Goal: Information Seeking & Learning: Learn about a topic

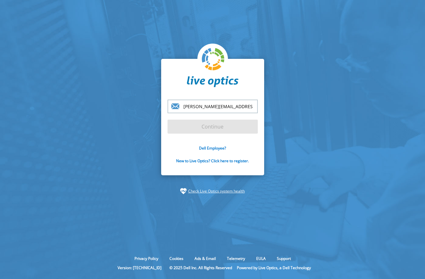
type input "[PERSON_NAME][EMAIL_ADDRESS][PERSON_NAME][DOMAIN_NAME]"
click at [94, 133] on section "[PERSON_NAME][EMAIL_ADDRESS][PERSON_NAME][DOMAIN_NAME] Continue Dell Employee? …" at bounding box center [212, 126] width 425 height 253
click at [208, 104] on input "[PERSON_NAME][EMAIL_ADDRESS][PERSON_NAME][DOMAIN_NAME]" at bounding box center [213, 107] width 90 height 14
click at [215, 103] on input "[PERSON_NAME][EMAIL_ADDRESS][PERSON_NAME][DOMAIN_NAME]" at bounding box center [213, 107] width 90 height 14
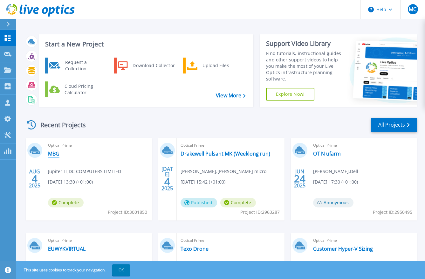
click at [55, 155] on link "MBG" at bounding box center [53, 154] width 11 height 6
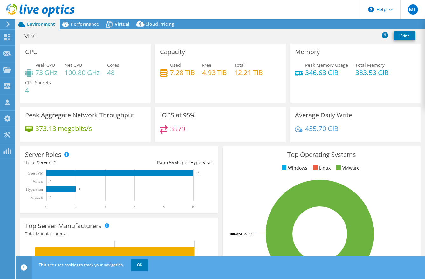
select select "EULondon"
select select "GBP"
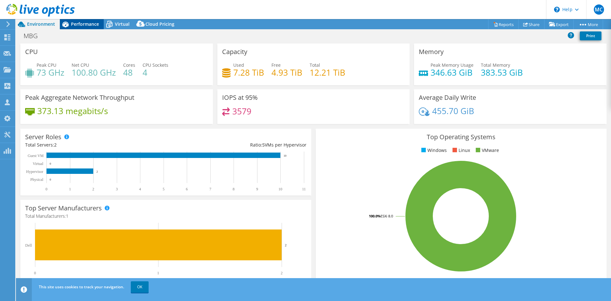
click at [84, 26] on span "Performance" at bounding box center [85, 24] width 28 height 6
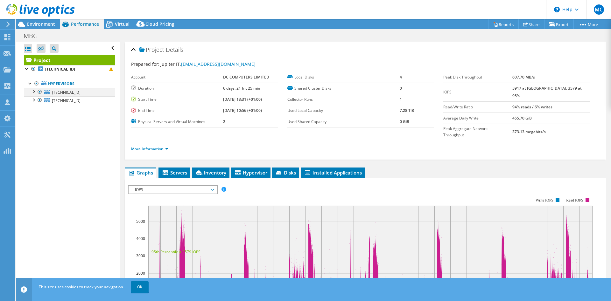
click at [34, 90] on div at bounding box center [33, 91] width 6 height 6
click at [34, 126] on div at bounding box center [33, 125] width 6 height 6
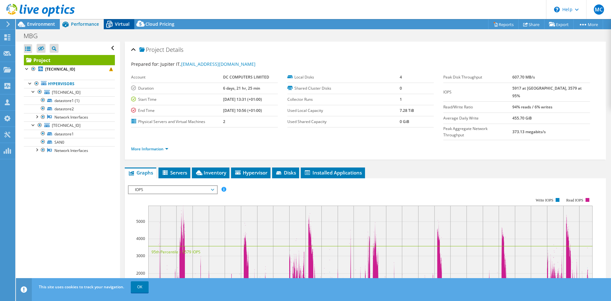
click at [116, 25] on span "Virtual" at bounding box center [122, 24] width 15 height 6
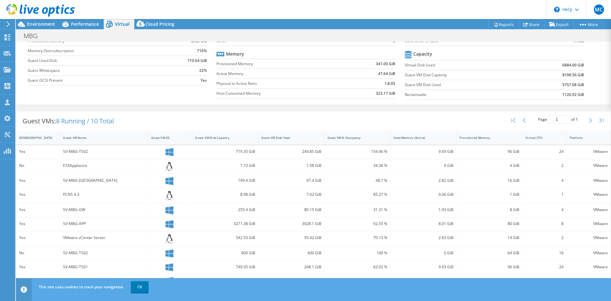
scroll to position [59, 0]
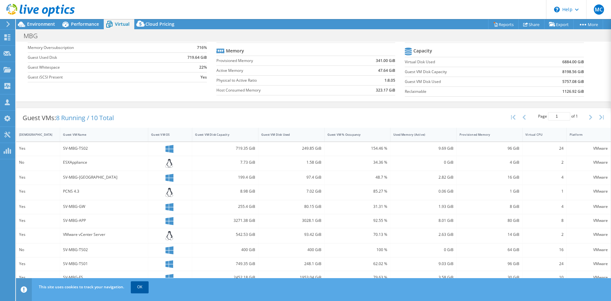
click at [135, 279] on link "OK" at bounding box center [140, 287] width 18 height 11
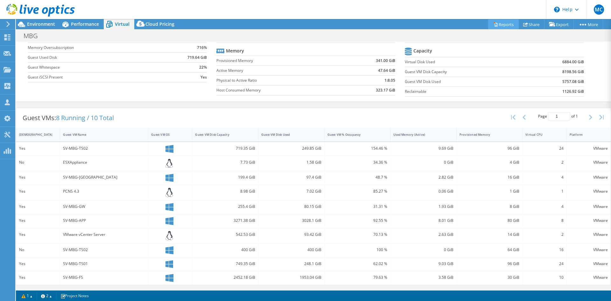
click at [425, 26] on link "Reports" at bounding box center [503, 24] width 31 height 10
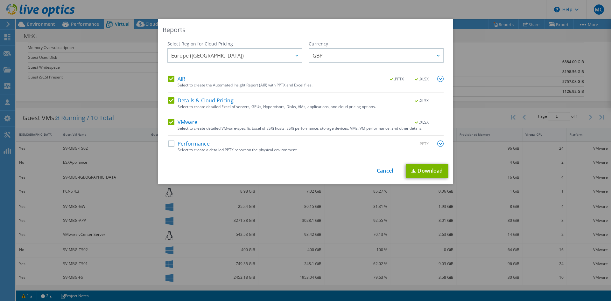
click at [425, 47] on div "Reports Select Region for Cloud Pricing Asia Pacific ([GEOGRAPHIC_DATA]) [GEOGR…" at bounding box center [305, 150] width 611 height 263
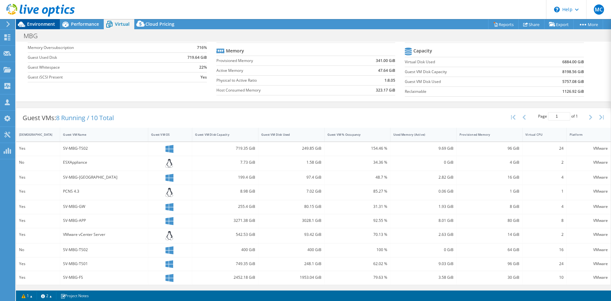
click at [38, 24] on span "Environment" at bounding box center [41, 24] width 28 height 6
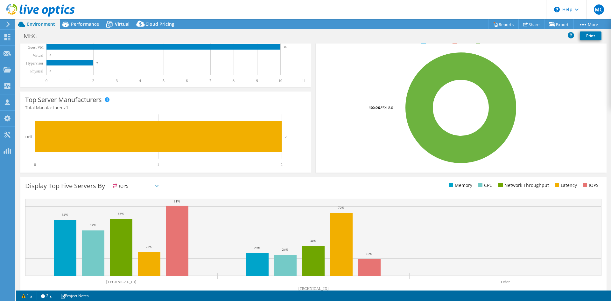
scroll to position [123, 0]
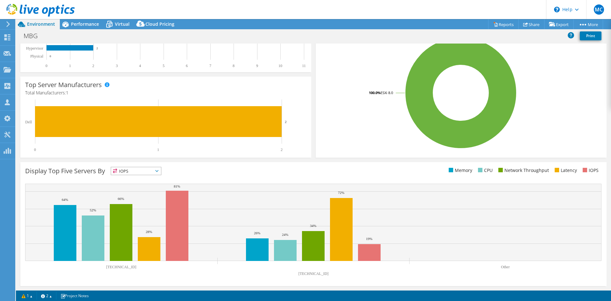
click at [141, 174] on span "IOPS" at bounding box center [136, 171] width 50 height 8
click at [137, 187] on li "Memory" at bounding box center [136, 188] width 50 height 9
click at [137, 172] on span "Memory" at bounding box center [132, 171] width 42 height 8
click at [134, 195] on li "CPU" at bounding box center [136, 197] width 50 height 9
click at [130, 171] on span "CPU" at bounding box center [132, 171] width 42 height 8
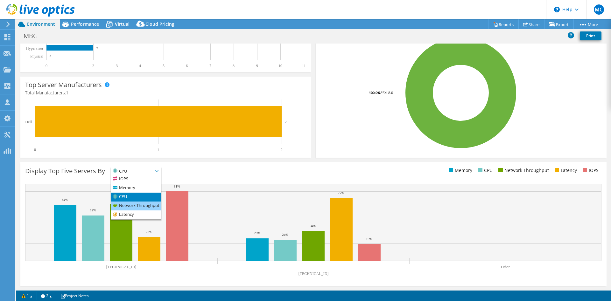
click at [128, 206] on li "Network Throughput" at bounding box center [136, 206] width 50 height 9
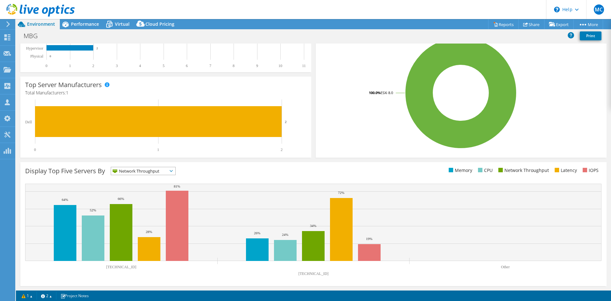
click at [137, 171] on span "Network Throughput" at bounding box center [139, 171] width 56 height 8
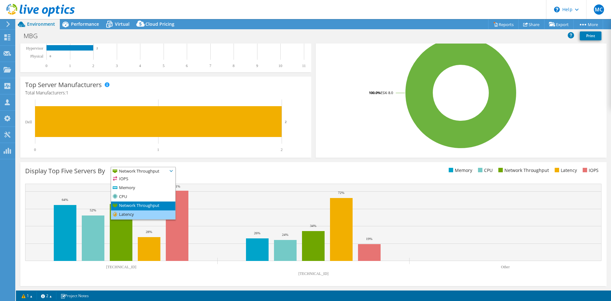
click at [129, 214] on li "Latency" at bounding box center [143, 215] width 64 height 9
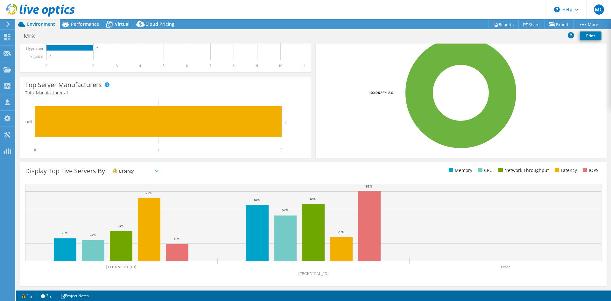
click at [140, 173] on span "Latency" at bounding box center [132, 171] width 42 height 8
click at [130, 206] on li "Network Throughput" at bounding box center [136, 206] width 50 height 9
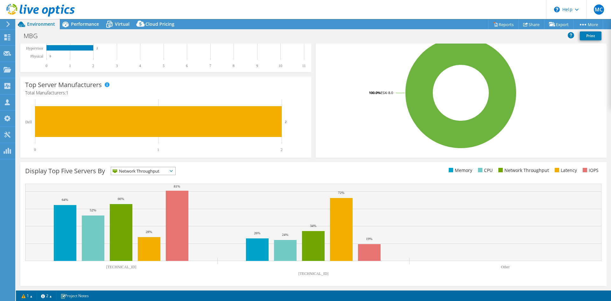
click at [144, 172] on span "Network Throughput" at bounding box center [139, 171] width 56 height 8
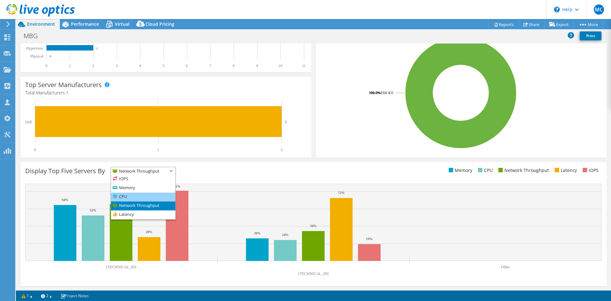
click at [135, 196] on li "CPU" at bounding box center [143, 197] width 64 height 9
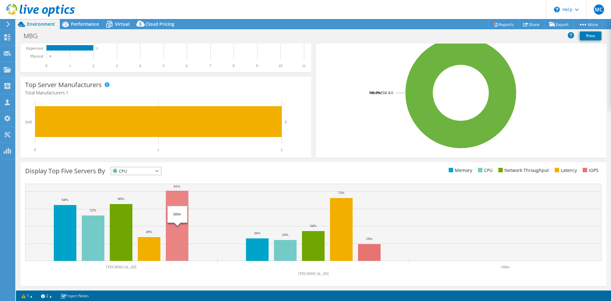
click at [176, 239] on rect at bounding box center [177, 226] width 23 height 70
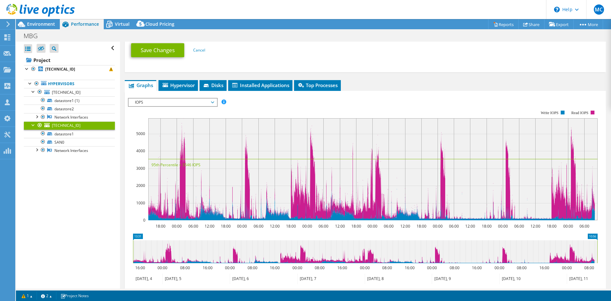
scroll to position [357, 0]
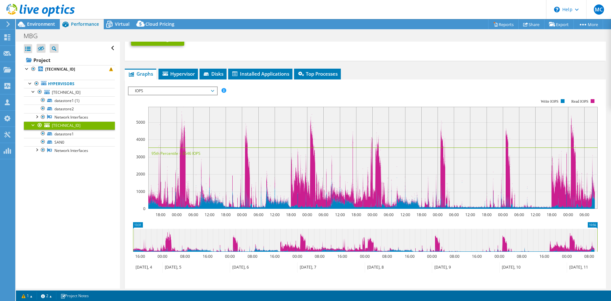
click at [175, 90] on span "IOPS" at bounding box center [173, 91] width 82 height 8
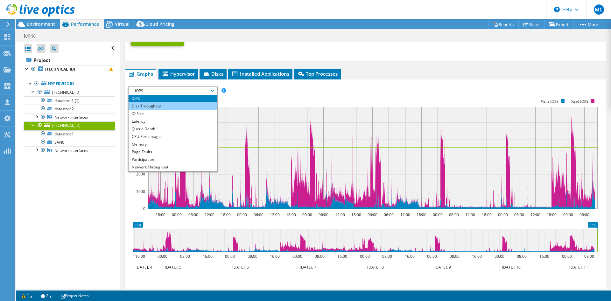
click at [172, 105] on li "Disk Throughput" at bounding box center [173, 106] width 88 height 8
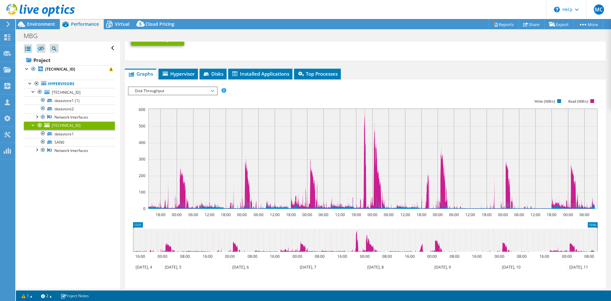
click at [168, 91] on span "Disk Throughput" at bounding box center [173, 91] width 82 height 8
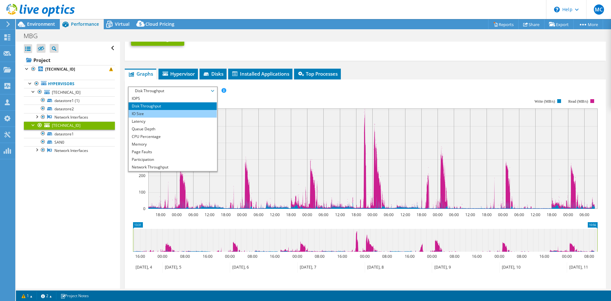
click at [165, 114] on li "IO Size" at bounding box center [173, 114] width 88 height 8
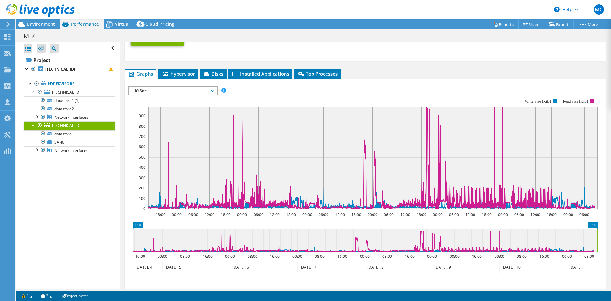
click at [167, 89] on span "IO Size" at bounding box center [173, 91] width 82 height 8
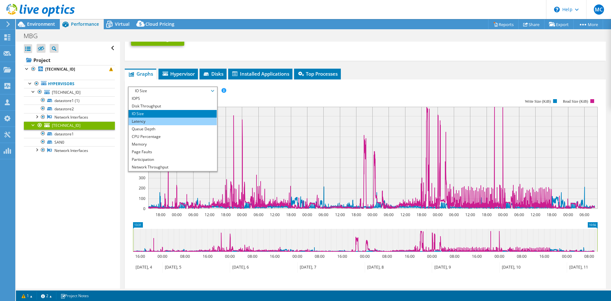
click at [156, 121] on li "Latency" at bounding box center [173, 122] width 88 height 8
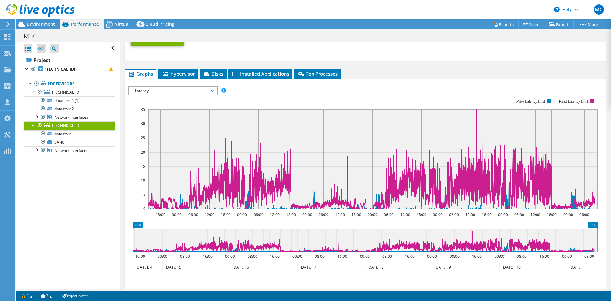
click at [155, 93] on span "Latency" at bounding box center [173, 91] width 82 height 8
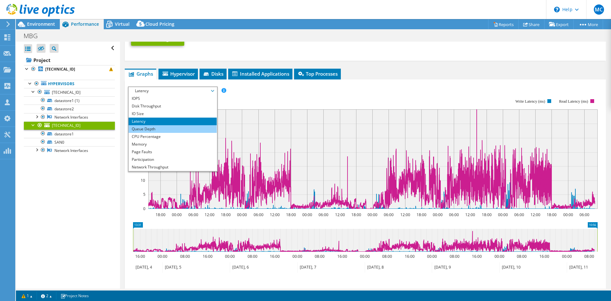
click at [149, 126] on li "Queue Depth" at bounding box center [173, 129] width 88 height 8
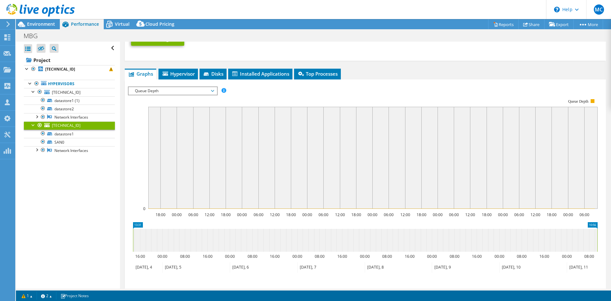
click at [158, 92] on span "Queue Depth" at bounding box center [173, 91] width 82 height 8
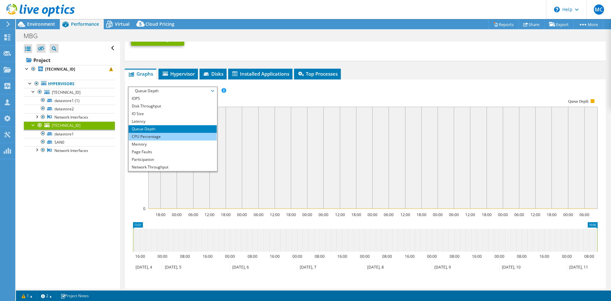
click at [155, 136] on li "CPU Percentage" at bounding box center [173, 137] width 88 height 8
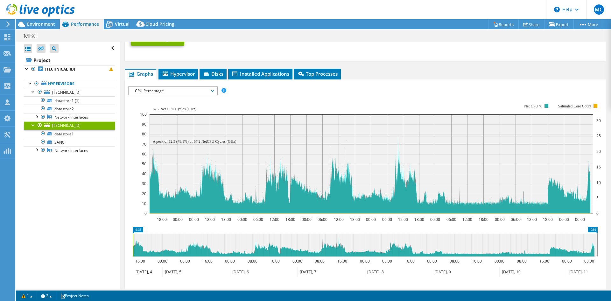
click at [139, 90] on span "CPU Percentage" at bounding box center [173, 91] width 82 height 8
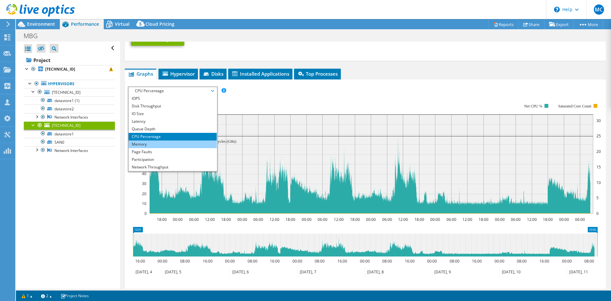
click at [136, 143] on li "Memory" at bounding box center [173, 145] width 88 height 8
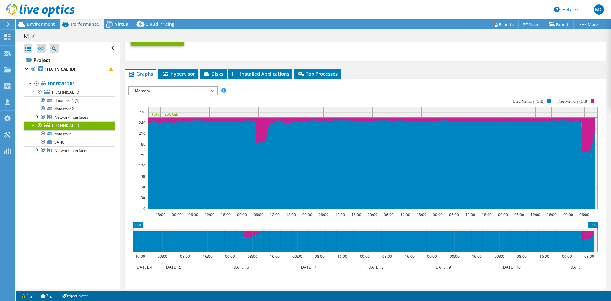
click at [163, 93] on span "Memory" at bounding box center [173, 91] width 82 height 8
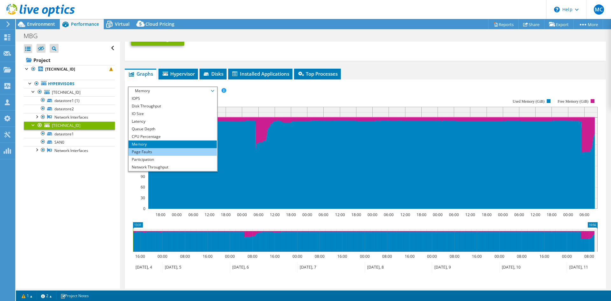
click at [154, 151] on li "Page Faults" at bounding box center [173, 152] width 88 height 8
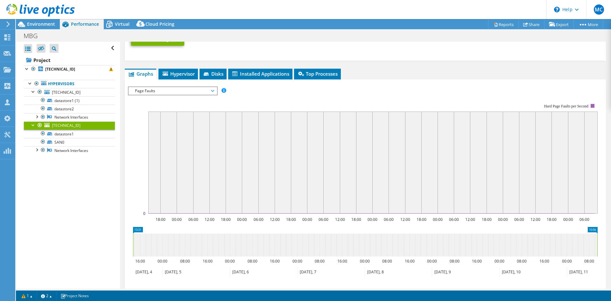
click at [148, 91] on span "Page Faults" at bounding box center [173, 91] width 82 height 8
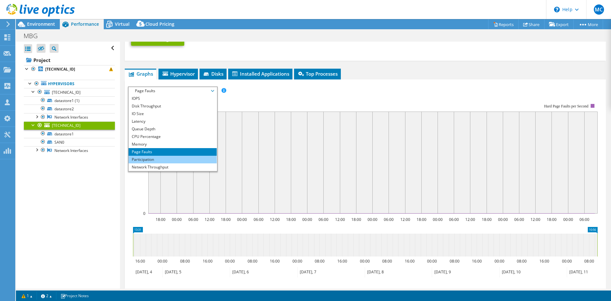
click at [144, 158] on li "Participation" at bounding box center [173, 160] width 88 height 8
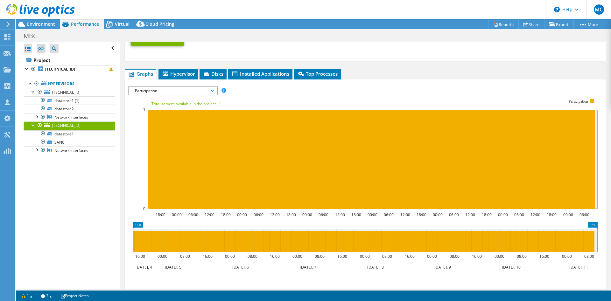
click at [136, 92] on span "Participation" at bounding box center [173, 91] width 82 height 8
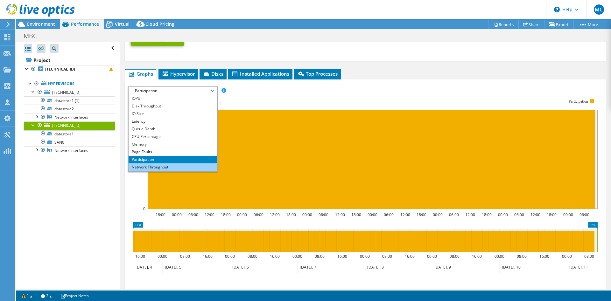
click at [136, 168] on li "Network Throughput" at bounding box center [173, 168] width 88 height 8
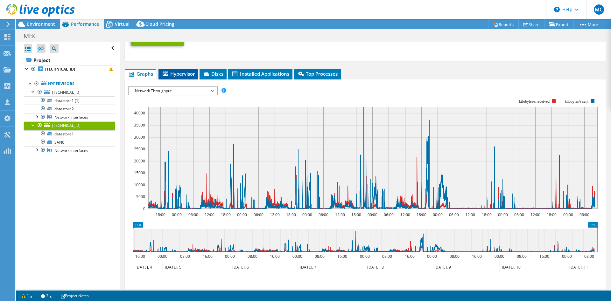
click at [179, 71] on span "Hypervisor" at bounding box center [178, 74] width 33 height 6
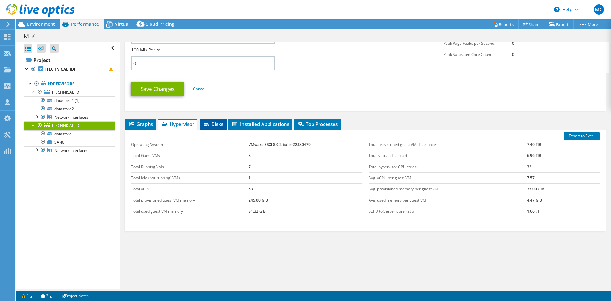
click at [218, 125] on span "Disks" at bounding box center [213, 124] width 21 height 6
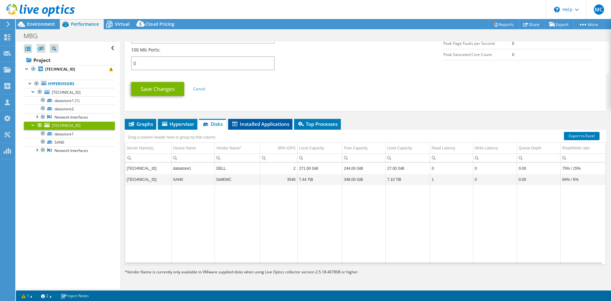
click at [266, 128] on li "Installed Applications" at bounding box center [260, 124] width 64 height 11
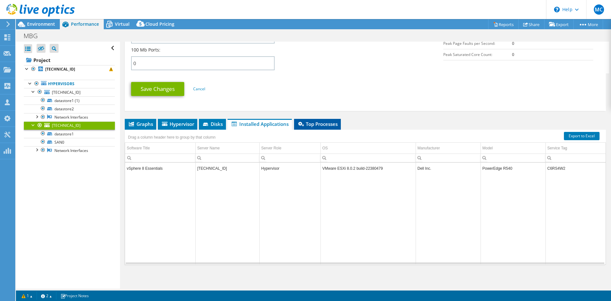
click at [320, 123] on span "Top Processes" at bounding box center [317, 124] width 40 height 6
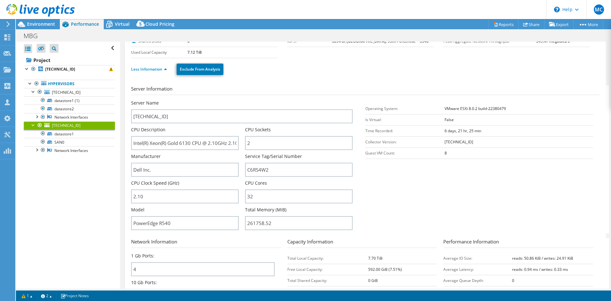
scroll to position [0, 0]
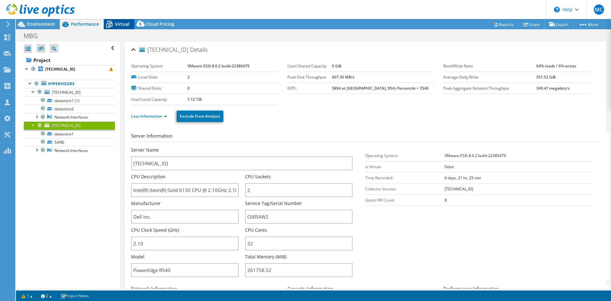
click at [116, 23] on span "Virtual" at bounding box center [122, 24] width 15 height 6
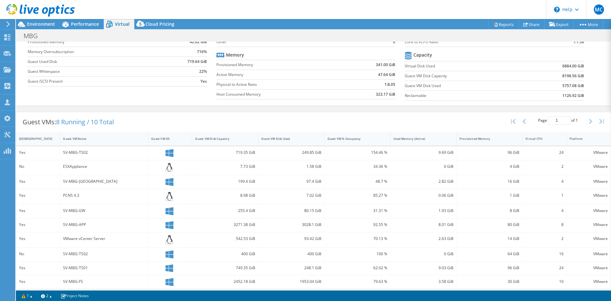
scroll to position [59, 0]
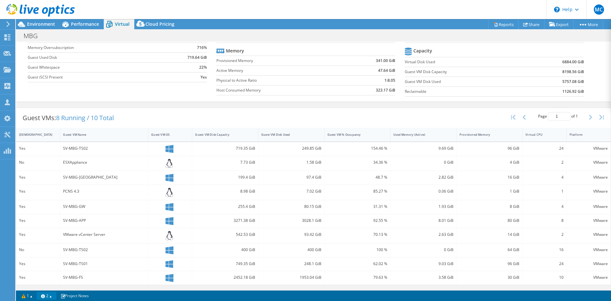
click at [47, 279] on link "2" at bounding box center [47, 296] width 20 height 8
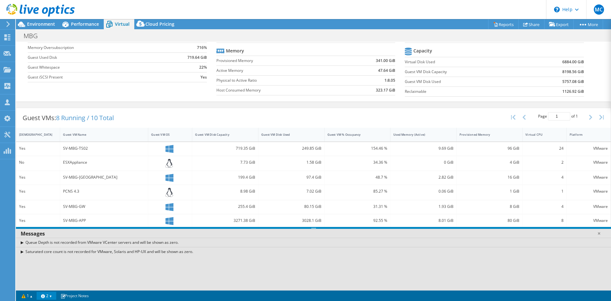
click at [45, 279] on link "2" at bounding box center [47, 296] width 20 height 8
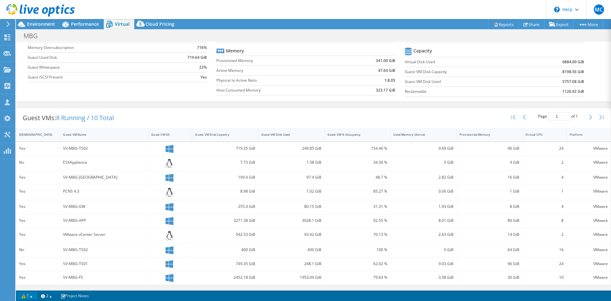
click at [27, 279] on link "1" at bounding box center [27, 296] width 20 height 8
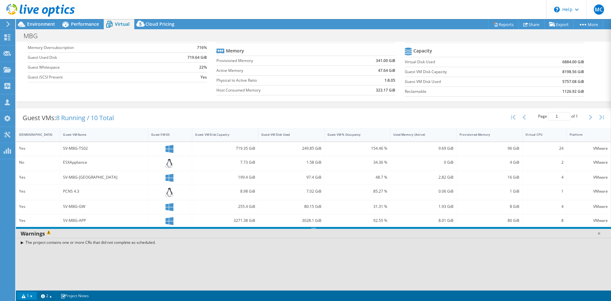
click at [27, 279] on link "1" at bounding box center [27, 296] width 20 height 8
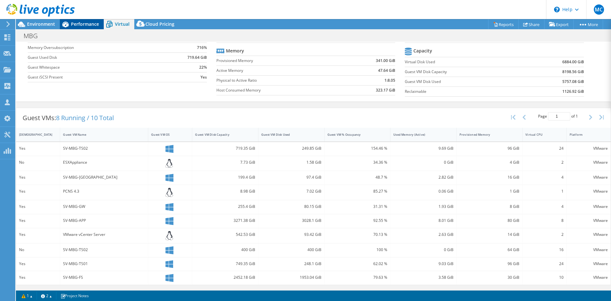
click at [89, 24] on span "Performance" at bounding box center [85, 24] width 28 height 6
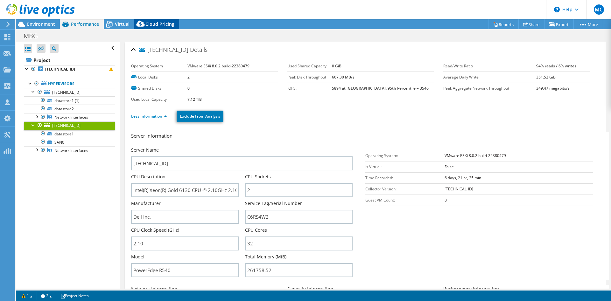
click at [153, 24] on span "Cloud Pricing" at bounding box center [159, 24] width 29 height 6
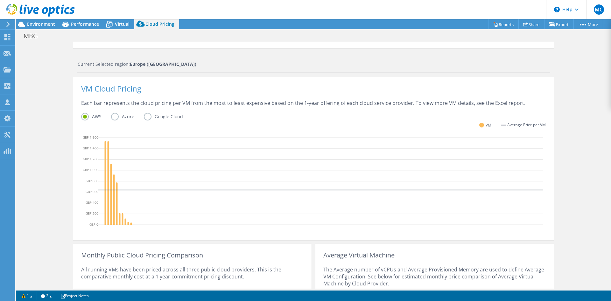
scroll to position [121, 0]
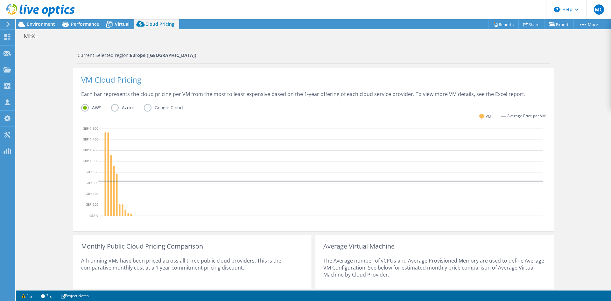
click at [115, 109] on label "Azure" at bounding box center [127, 108] width 33 height 8
click at [0, 0] on input "Azure" at bounding box center [0, 0] width 0 height 0
click at [146, 108] on label "Google Cloud" at bounding box center [168, 108] width 49 height 8
click at [0, 0] on input "Google Cloud" at bounding box center [0, 0] width 0 height 0
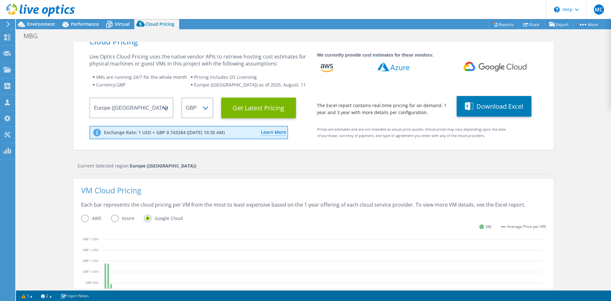
scroll to position [0, 0]
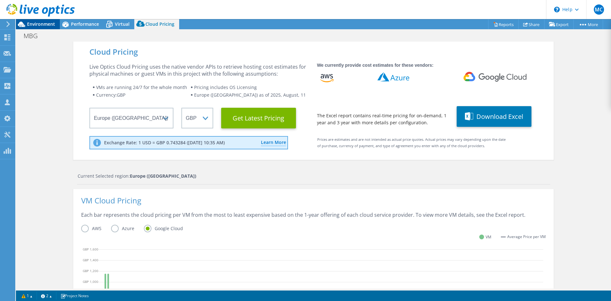
click at [38, 27] on span "Environment" at bounding box center [41, 24] width 28 height 6
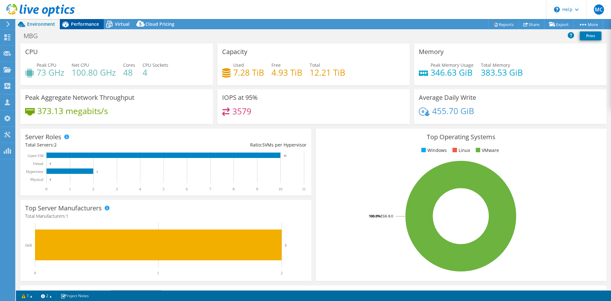
drag, startPoint x: 85, startPoint y: 25, endPoint x: 92, endPoint y: 27, distance: 7.3
click at [85, 25] on span "Performance" at bounding box center [85, 24] width 28 height 6
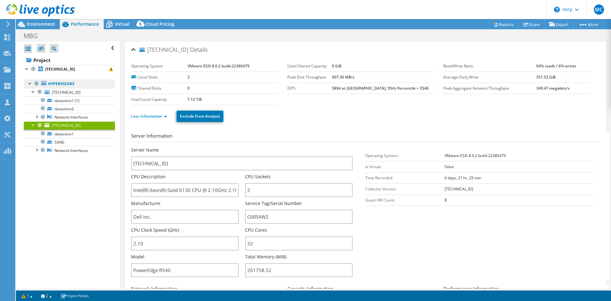
click at [62, 82] on link "Hypervisors" at bounding box center [69, 84] width 91 height 8
click at [53, 70] on b "[TECHNICAL_ID]" at bounding box center [60, 69] width 30 height 5
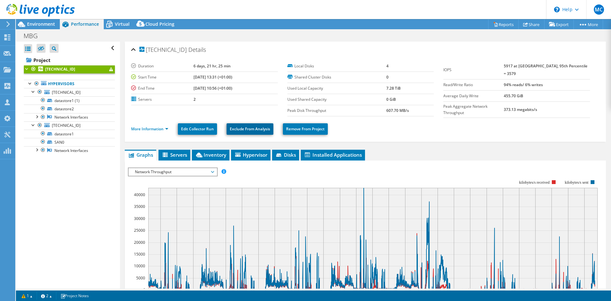
click at [245, 128] on link "Exclude From Analysis" at bounding box center [250, 128] width 47 height 11
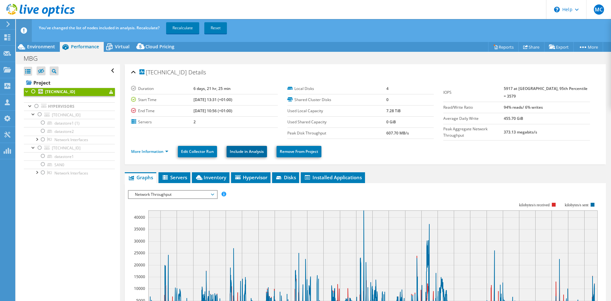
click at [246, 153] on link "Include in Analysis" at bounding box center [247, 151] width 40 height 11
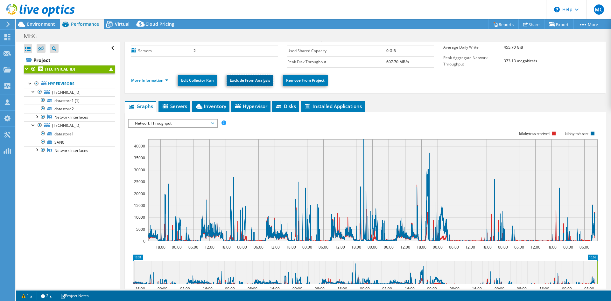
scroll to position [65, 0]
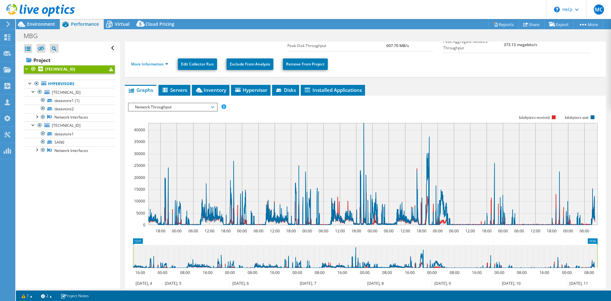
click at [153, 106] on span "Network Throughput" at bounding box center [173, 107] width 82 height 8
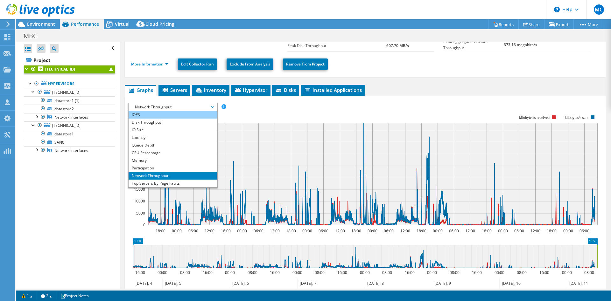
click at [138, 112] on li "IOPS" at bounding box center [173, 115] width 88 height 8
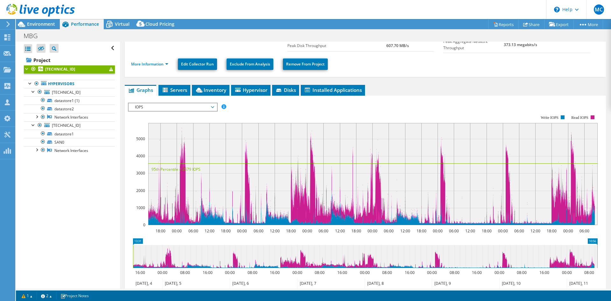
click at [155, 105] on span "IOPS" at bounding box center [173, 107] width 82 height 8
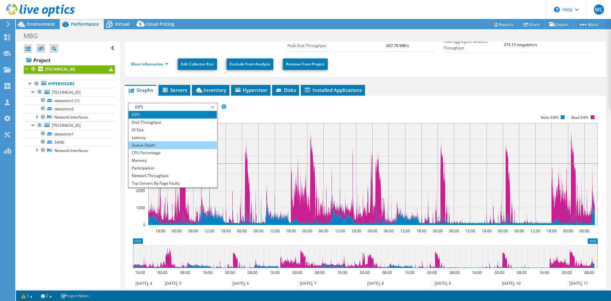
click at [146, 144] on li "Queue Depth" at bounding box center [173, 146] width 88 height 8
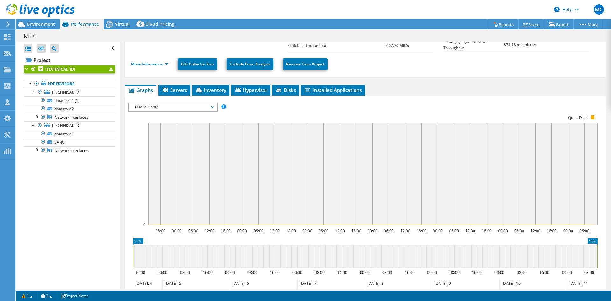
click at [161, 106] on span "Queue Depth" at bounding box center [173, 107] width 82 height 8
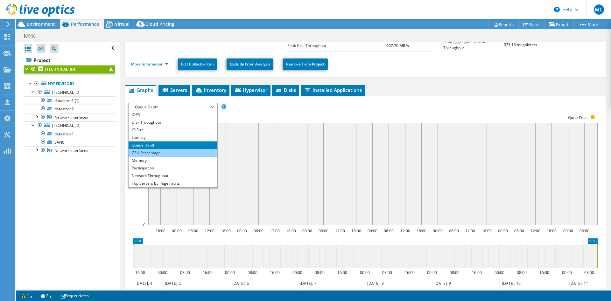
click at [161, 150] on li "CPU Percentage" at bounding box center [173, 153] width 88 height 8
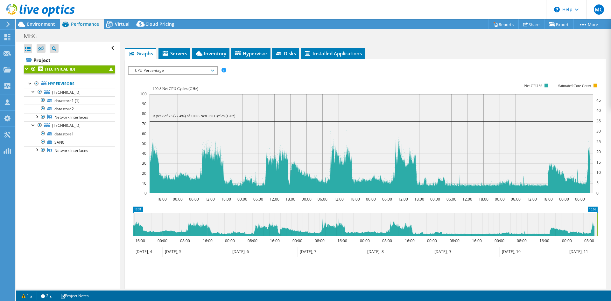
scroll to position [130, 0]
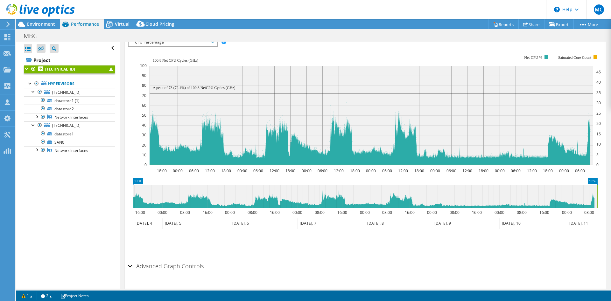
click at [329, 200] on icon at bounding box center [365, 196] width 464 height 23
click at [320, 210] on text "08:00" at bounding box center [320, 212] width 10 height 5
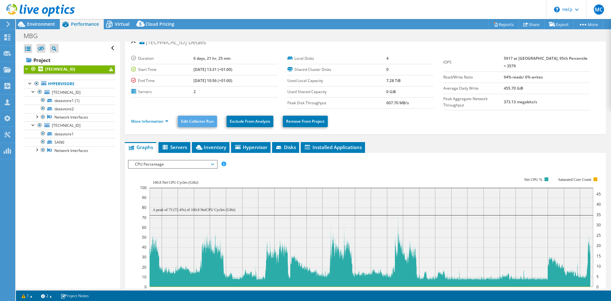
scroll to position [0, 0]
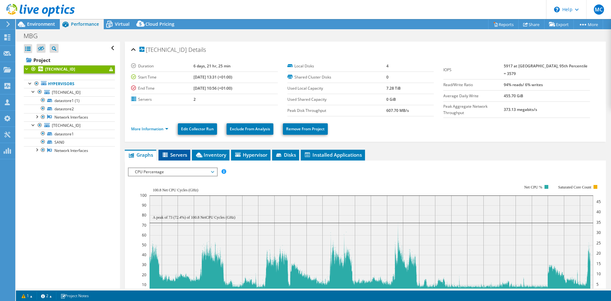
click at [173, 152] on span "Servers" at bounding box center [174, 155] width 25 height 6
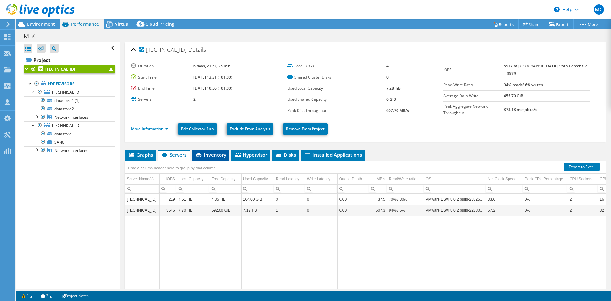
click at [210, 154] on span "Inventory" at bounding box center [210, 155] width 31 height 6
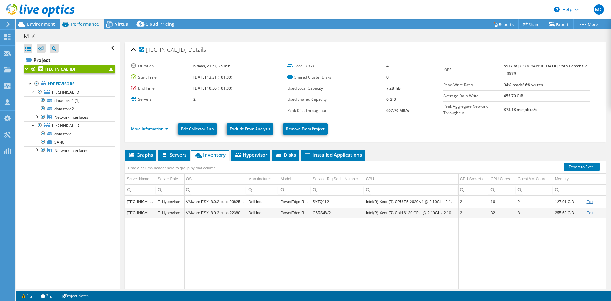
click at [223, 212] on td "VMware ESXi 8.0.2 build-22380479" at bounding box center [215, 212] width 62 height 11
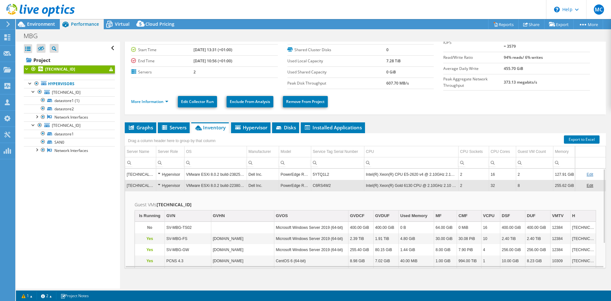
scroll to position [29, 0]
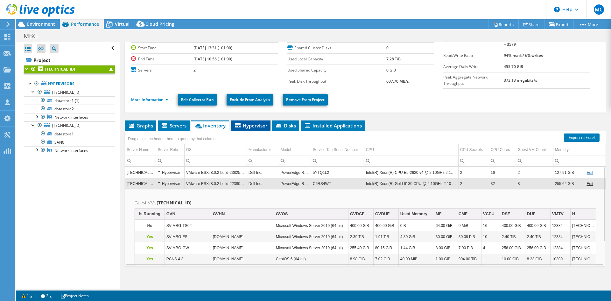
click at [248, 124] on span "Hypervisor" at bounding box center [250, 126] width 33 height 6
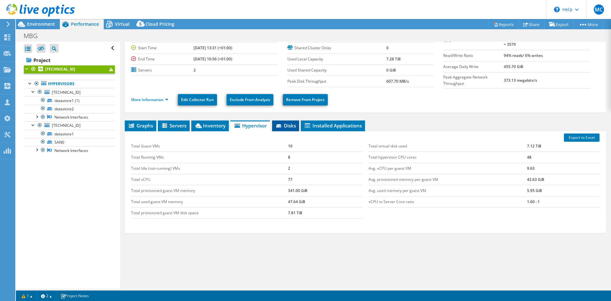
click at [288, 123] on span "Disks" at bounding box center [285, 126] width 21 height 6
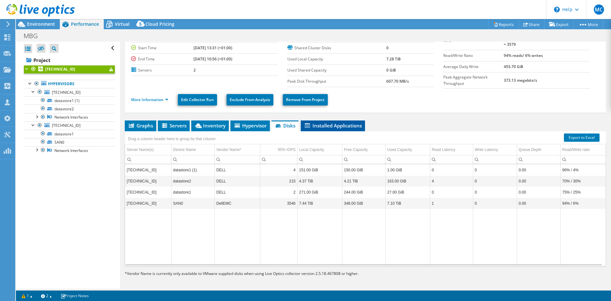
drag, startPoint x: 326, startPoint y: 124, endPoint x: 322, endPoint y: 127, distance: 5.0
click at [326, 124] on span "Installed Applications" at bounding box center [333, 126] width 58 height 6
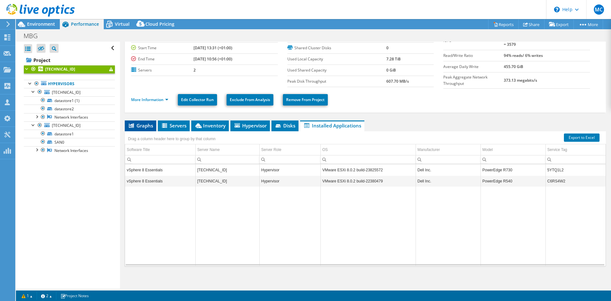
click at [142, 125] on span "Graphs" at bounding box center [140, 126] width 25 height 6
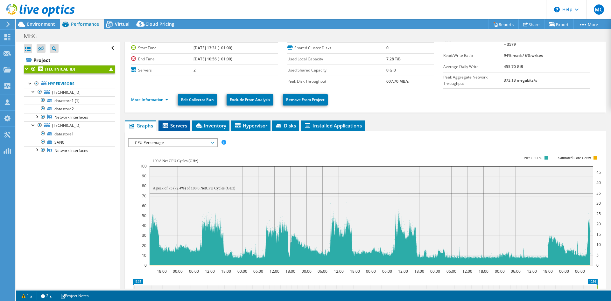
click at [176, 123] on span "Servers" at bounding box center [174, 126] width 25 height 6
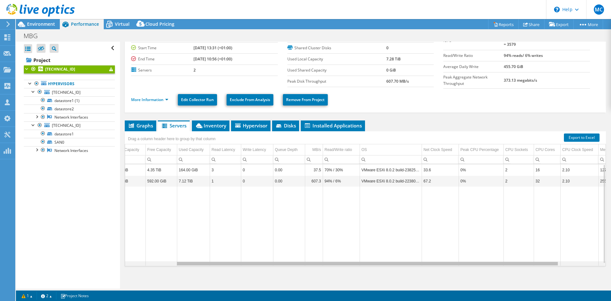
scroll to position [0, 67]
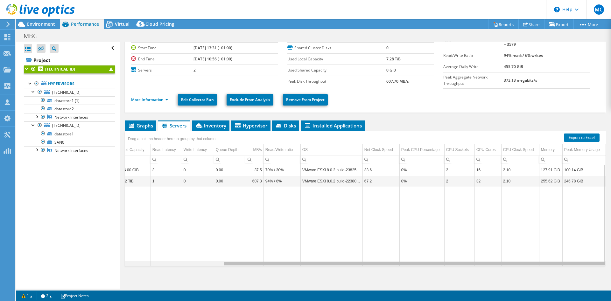
drag, startPoint x: 262, startPoint y: 263, endPoint x: 375, endPoint y: 257, distance: 113.1
click at [375, 257] on body "MC Partner Team Member [PERSON_NAME] [PERSON_NAME][EMAIL_ADDRESS][PERSON_NAME][…" at bounding box center [305, 150] width 611 height 301
